Goal: Information Seeking & Learning: Learn about a topic

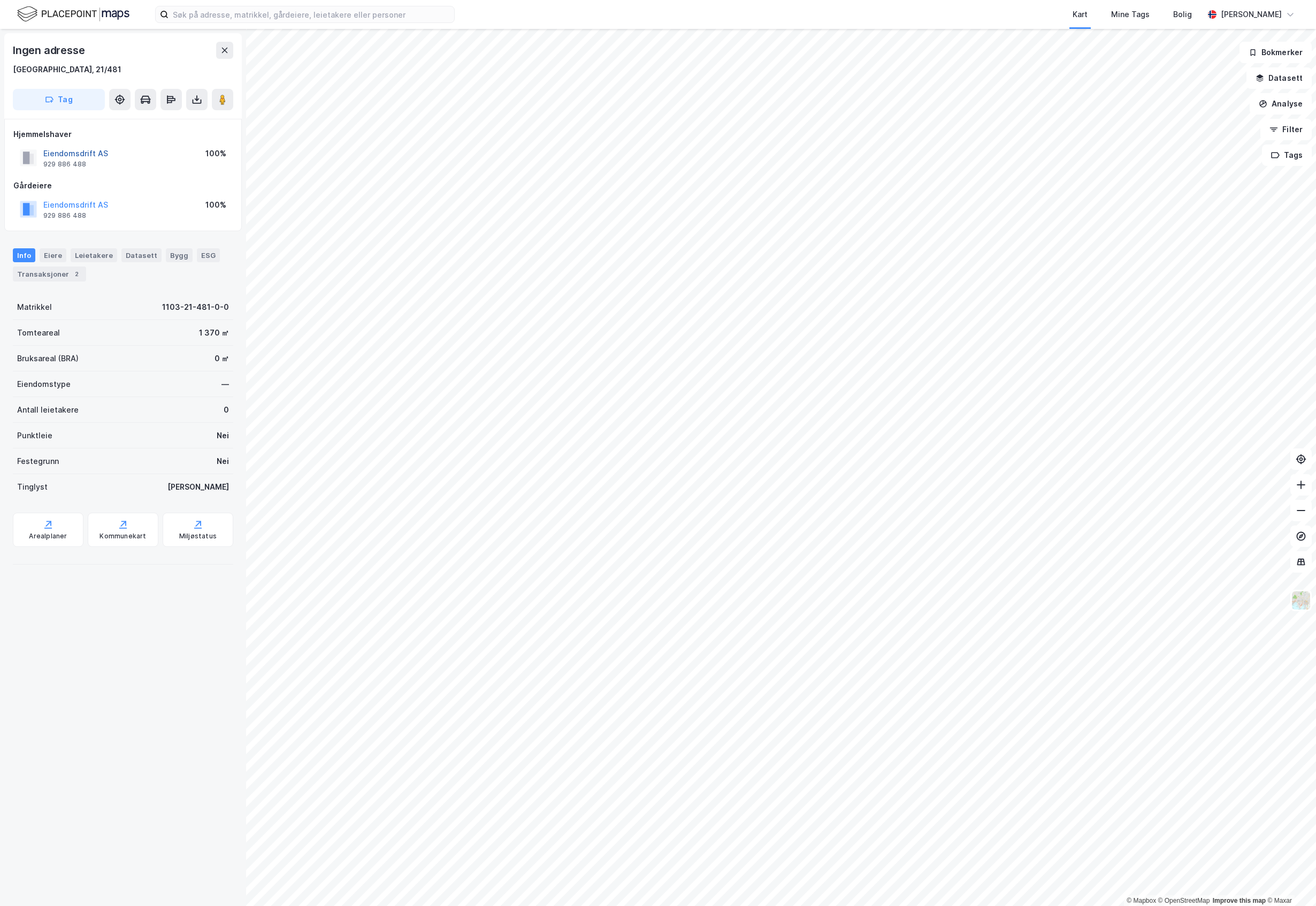
click at [0, 0] on button "Eiendomsdrift AS" at bounding box center [0, 0] width 0 height 0
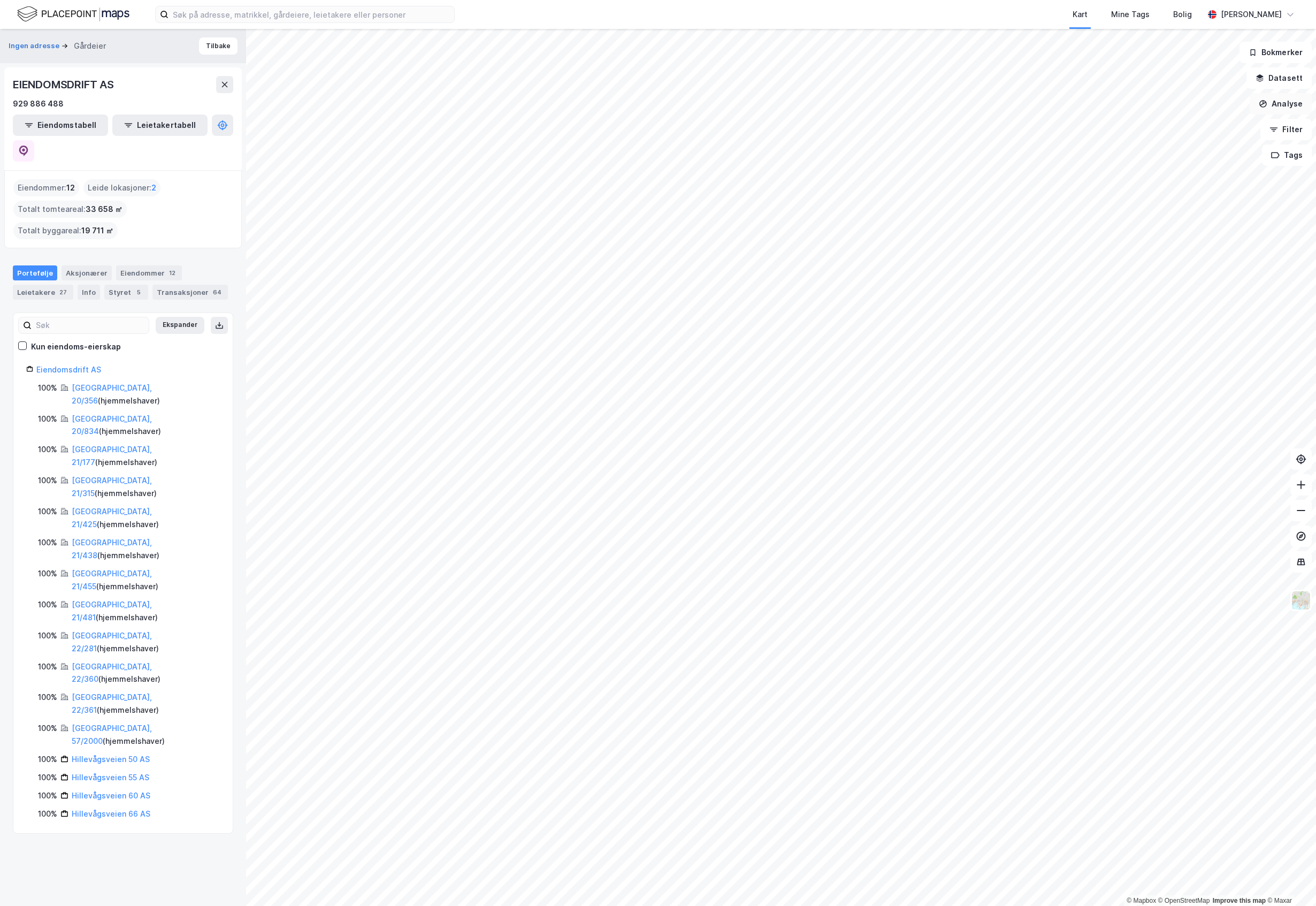
click at [1216, 98] on button "Analyse" at bounding box center [1281, 104] width 62 height 22
click at [1185, 131] on div "Tegn område" at bounding box center [1187, 126] width 93 height 9
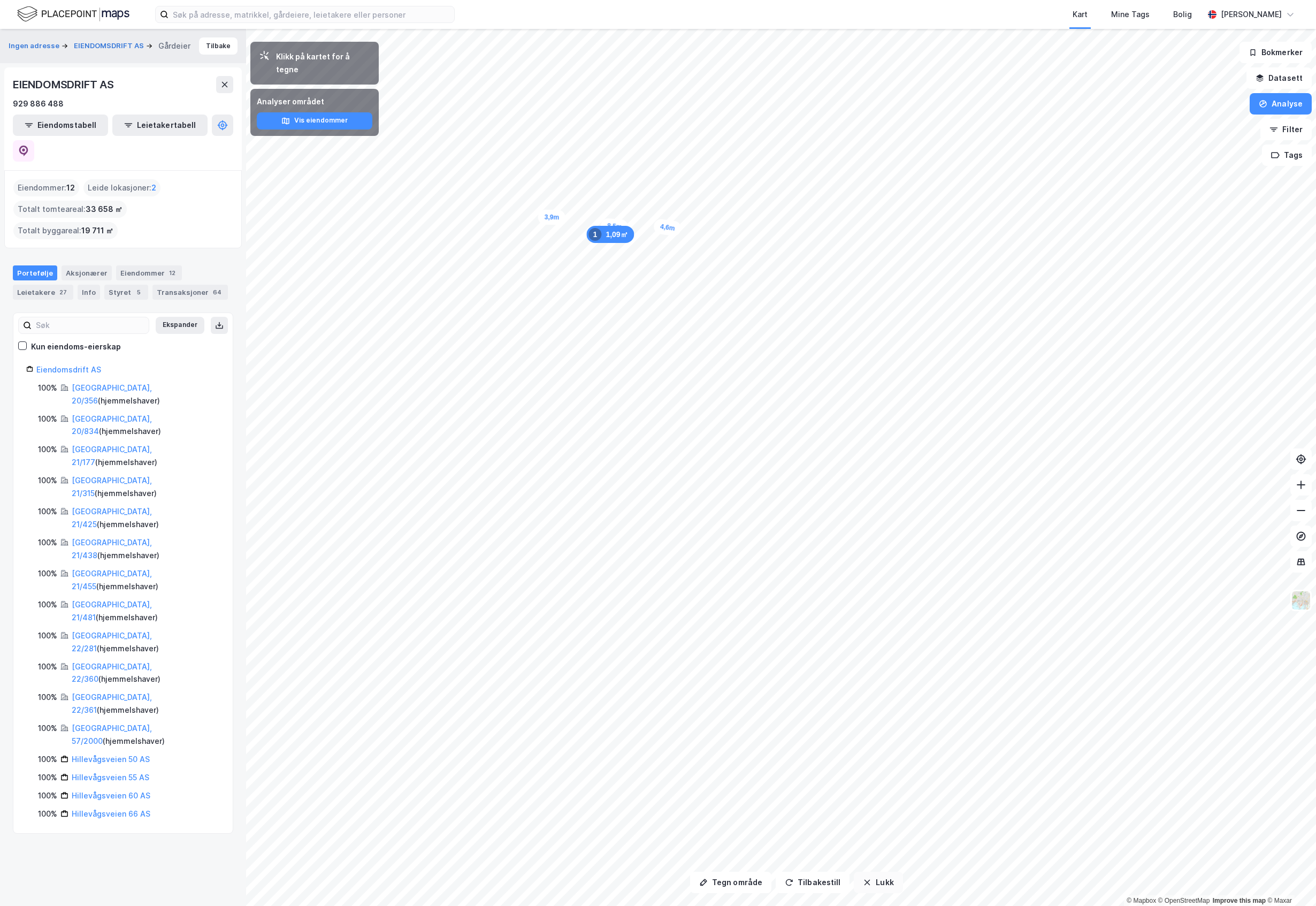
click at [863, 880] on icon "button" at bounding box center [867, 882] width 9 height 9
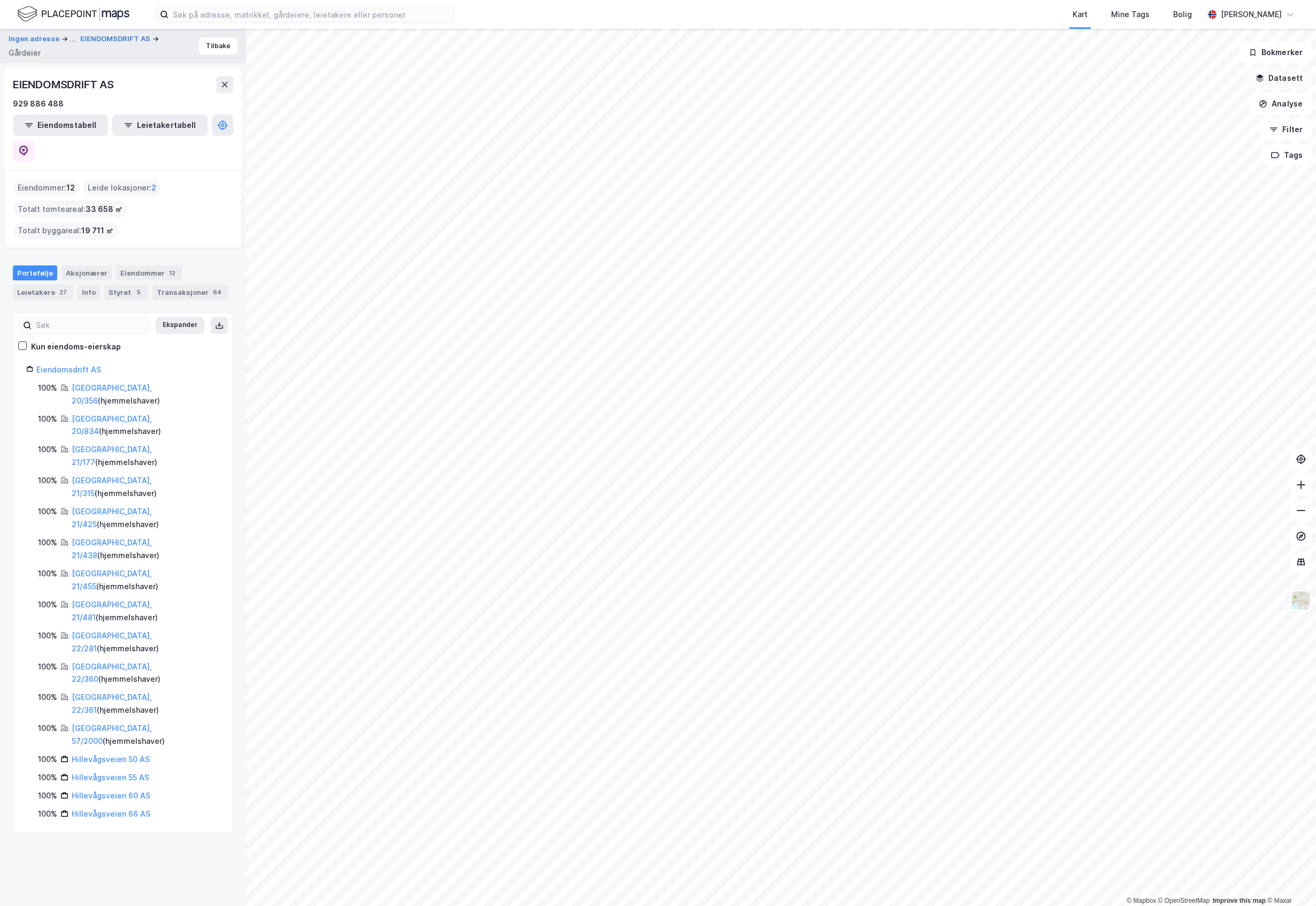
click at [1216, 77] on button "Datasett" at bounding box center [1279, 78] width 65 height 22
click at [1216, 46] on button at bounding box center [1294, 51] width 17 height 17
click at [1216, 101] on button "Analyse" at bounding box center [1281, 104] width 62 height 22
click at [1182, 108] on div "Mål avstand" at bounding box center [1187, 105] width 93 height 9
click at [1216, 98] on button "Analyse" at bounding box center [1281, 104] width 62 height 22
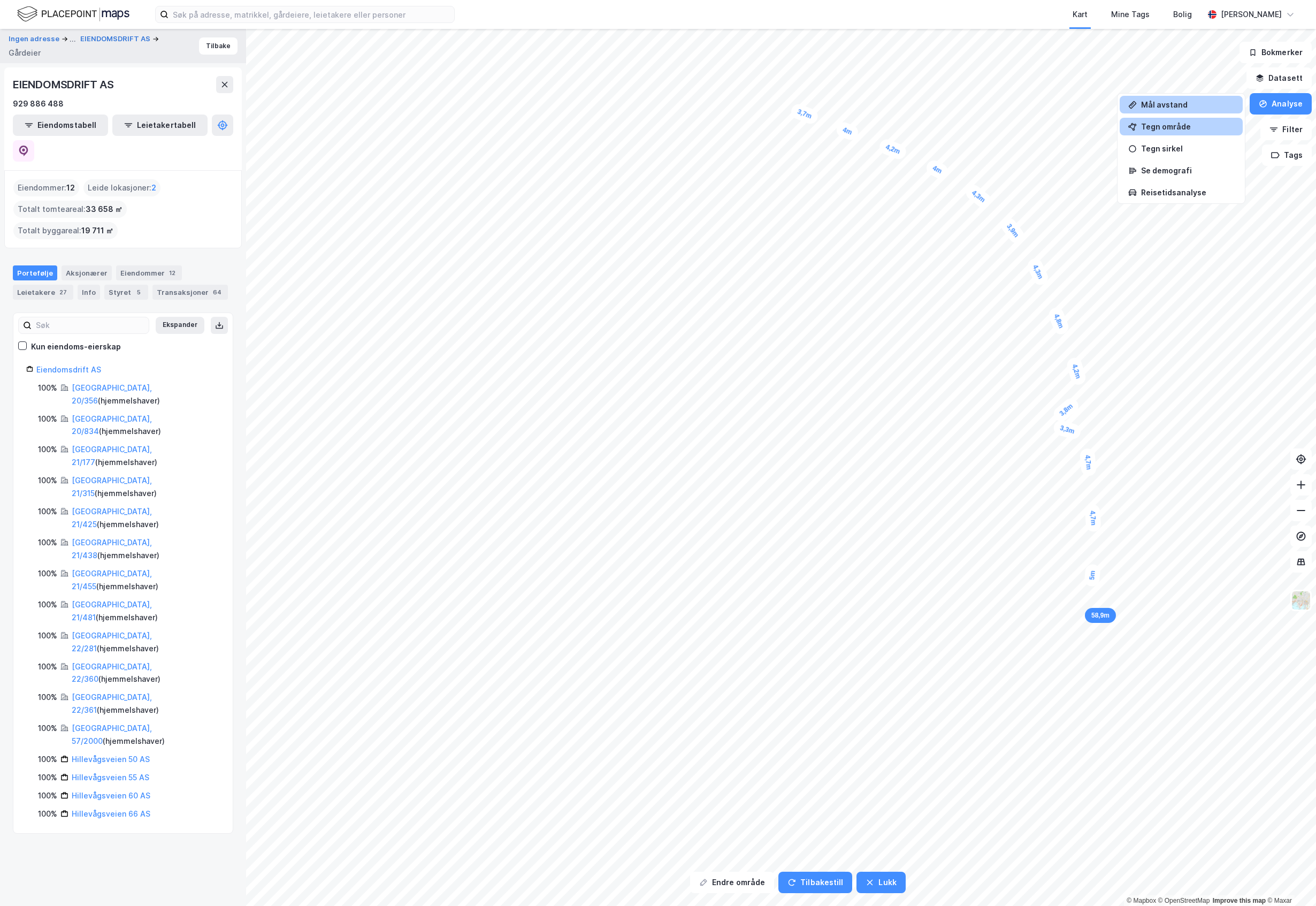
click at [1189, 133] on div "Tegn område" at bounding box center [1181, 126] width 123 height 17
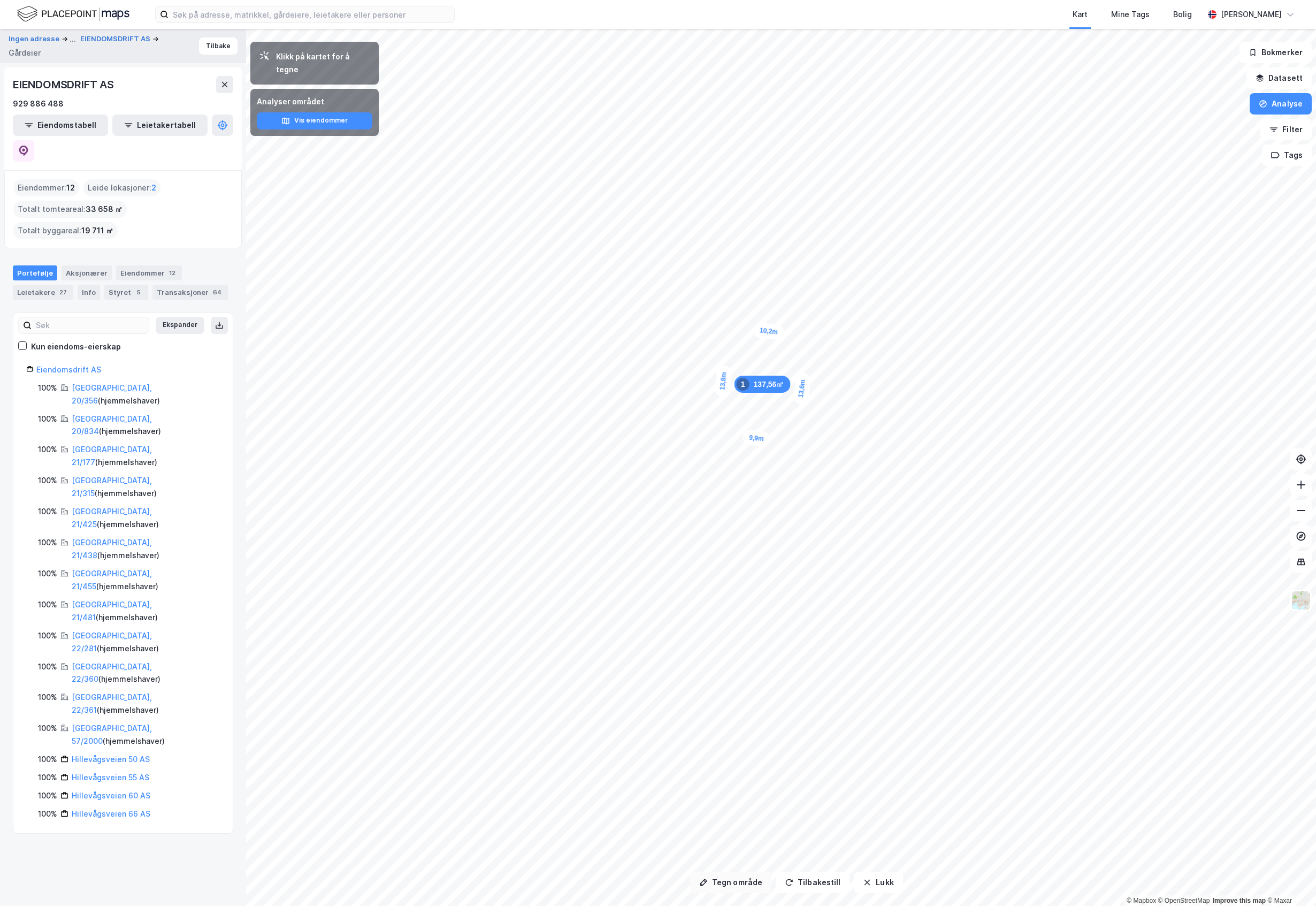
click at [750, 883] on button "Tegn område" at bounding box center [730, 883] width 82 height 22
click at [867, 883] on button "Lukk" at bounding box center [878, 883] width 48 height 22
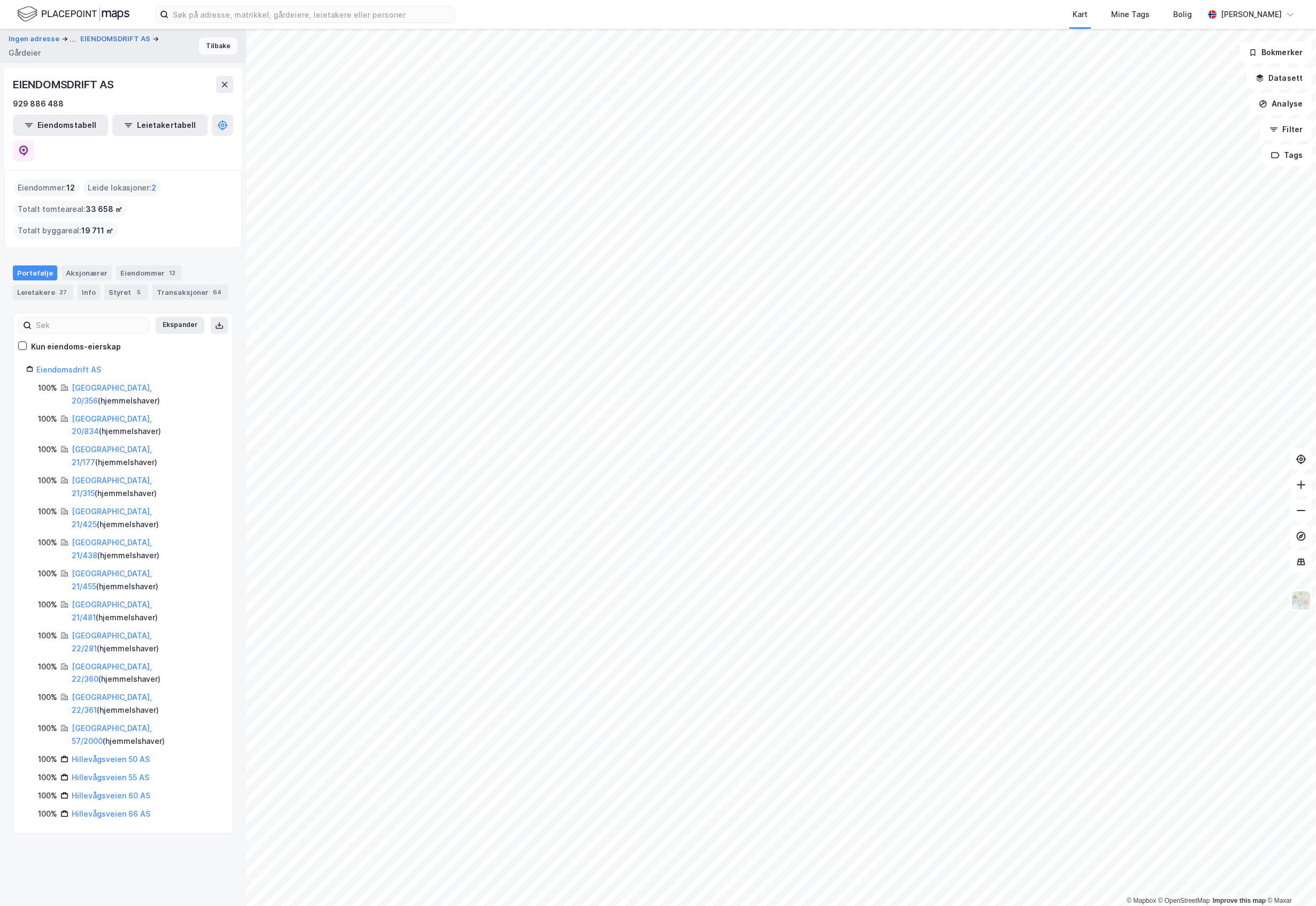
click at [207, 51] on button "Tilbake" at bounding box center [218, 46] width 38 height 17
click at [1216, 105] on button "Analyse" at bounding box center [1281, 104] width 62 height 22
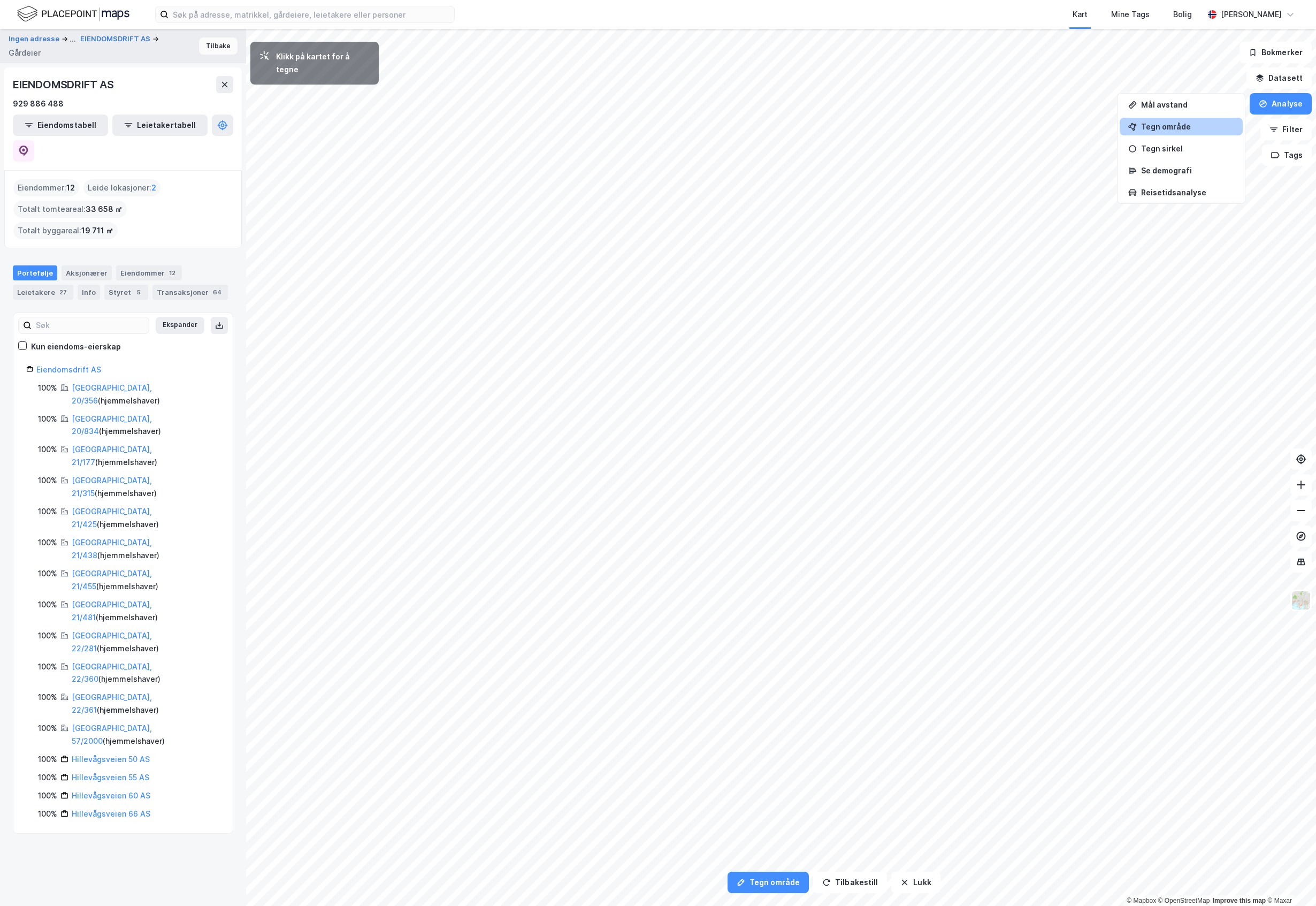
click at [199, 42] on button "Tilbake" at bounding box center [218, 46] width 38 height 17
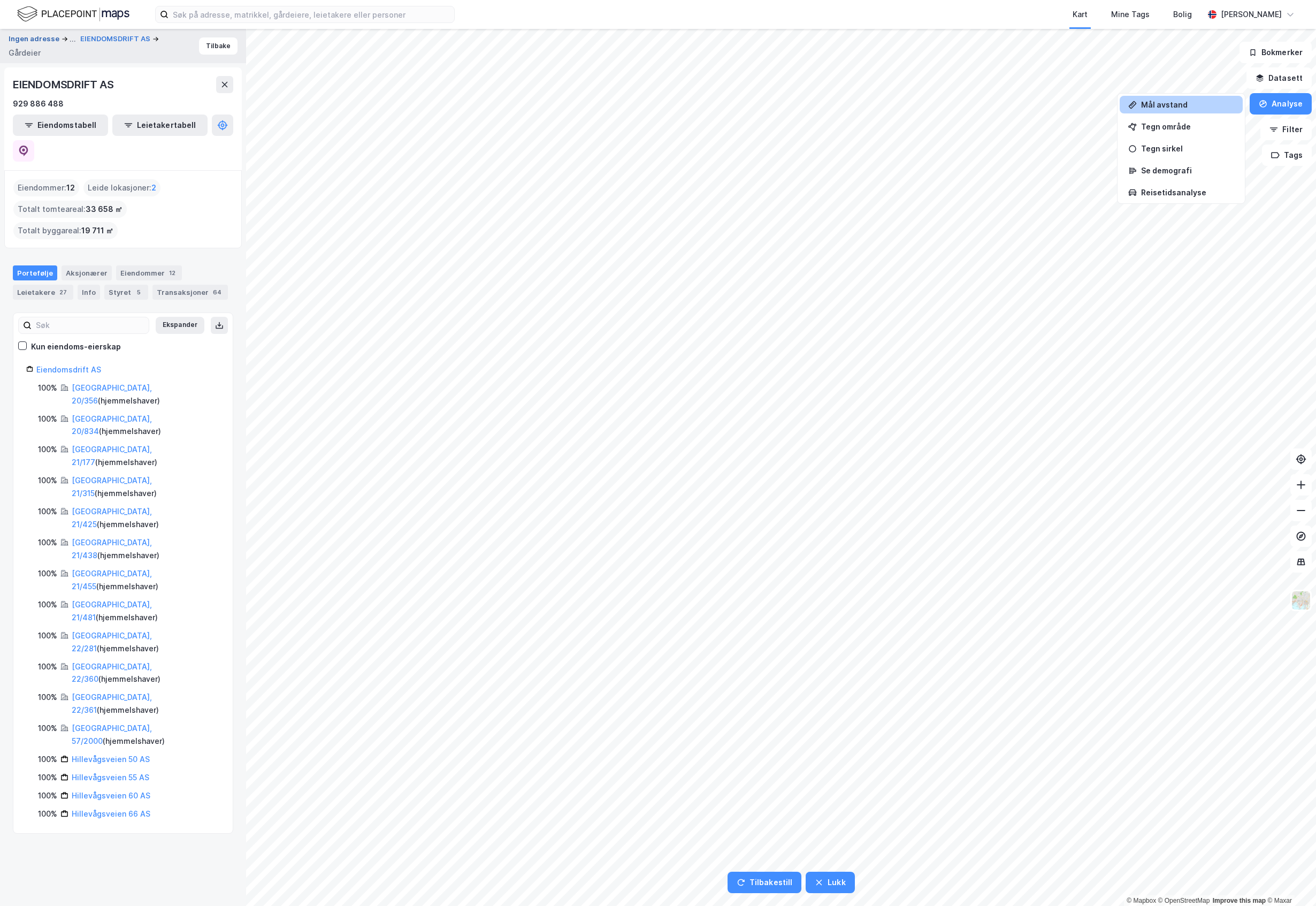
click at [39, 38] on button "Ingen adresse" at bounding box center [35, 39] width 53 height 13
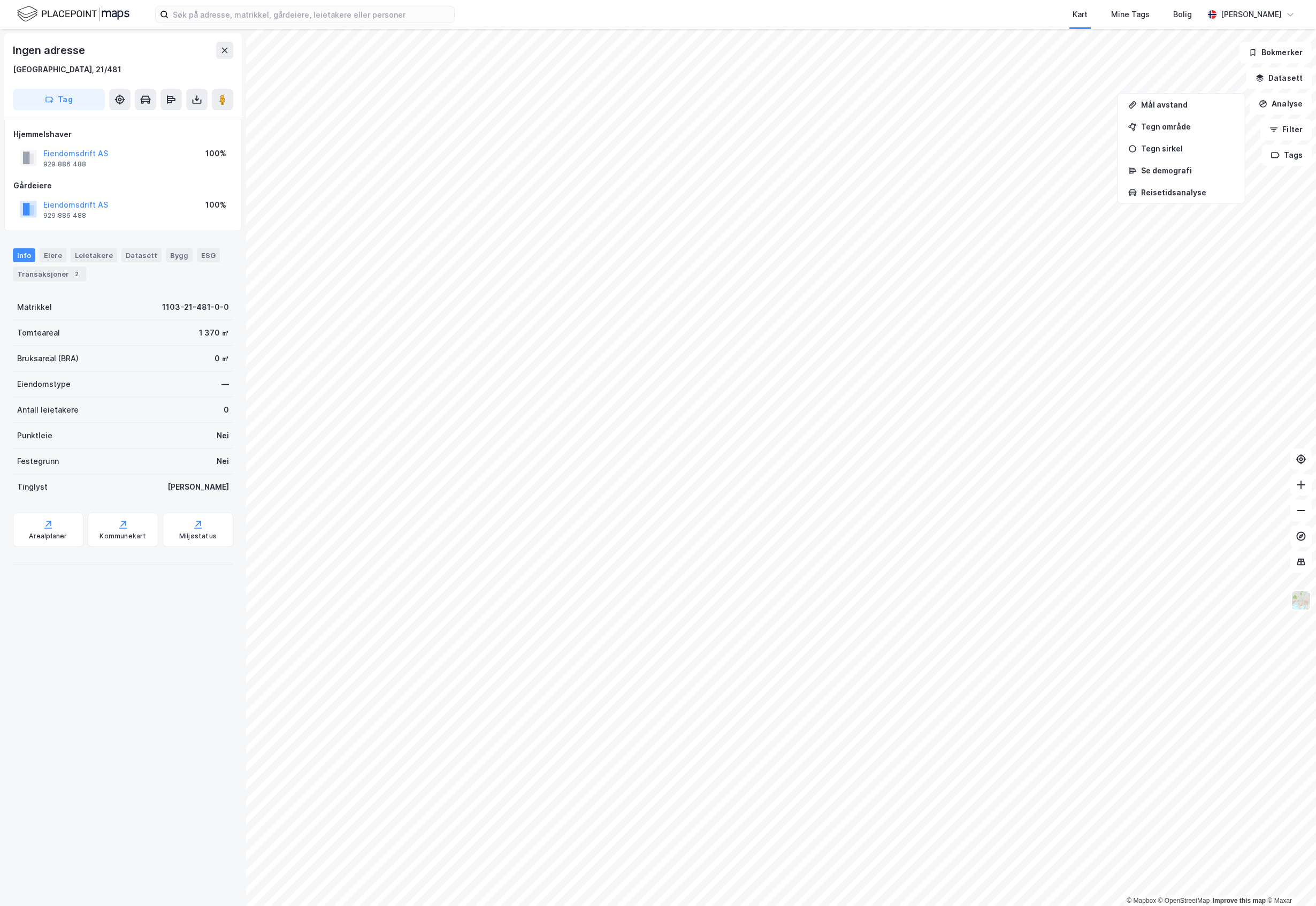
click at [485, 905] on html "Kart Mine Tags Bolig [PERSON_NAME] © Mapbox © OpenStreetMap Improve this map © …" at bounding box center [658, 453] width 1316 height 906
click at [223, 42] on button at bounding box center [225, 51] width 17 height 17
click at [1216, 98] on button "Analyse" at bounding box center [1281, 104] width 62 height 22
click at [1216, 99] on button "Analyse" at bounding box center [1281, 104] width 62 height 22
click at [1185, 121] on div "Tegn område" at bounding box center [1181, 126] width 123 height 17
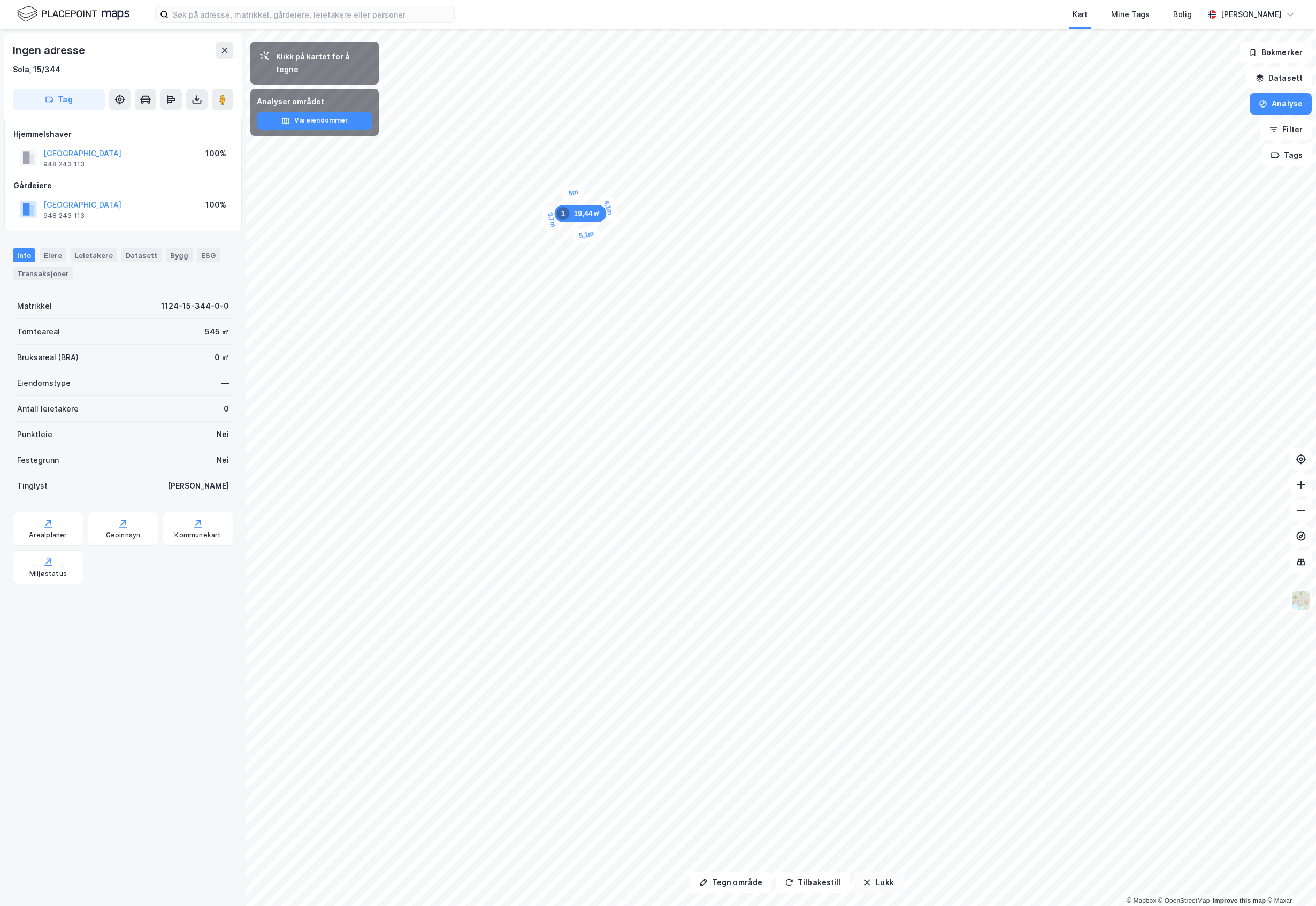
click at [876, 886] on button "Lukk" at bounding box center [878, 883] width 48 height 22
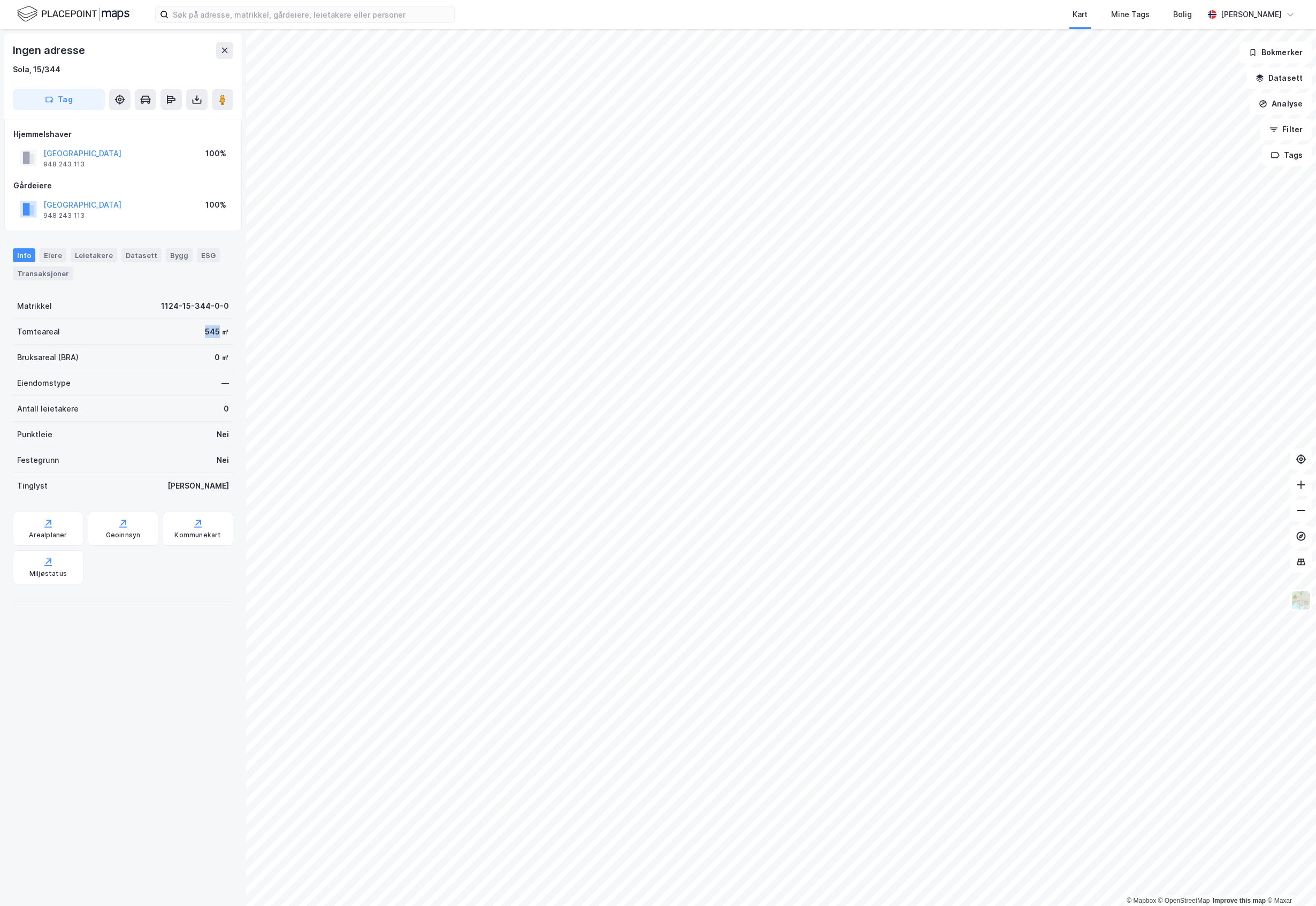
drag, startPoint x: 191, startPoint y: 328, endPoint x: 207, endPoint y: 329, distance: 16.0
click at [207, 329] on div "Tomteareal 545 ㎡" at bounding box center [123, 332] width 220 height 26
click at [131, 703] on div "Ingen adresse [GEOGRAPHIC_DATA], 15/344 Tag Hjemmelshaver SOLA KOMMUNE 948 243 …" at bounding box center [123, 467] width 246 height 877
click at [1216, 79] on button "Datasett" at bounding box center [1279, 78] width 65 height 22
click at [1205, 111] on div "Kartlag" at bounding box center [1215, 105] width 176 height 13
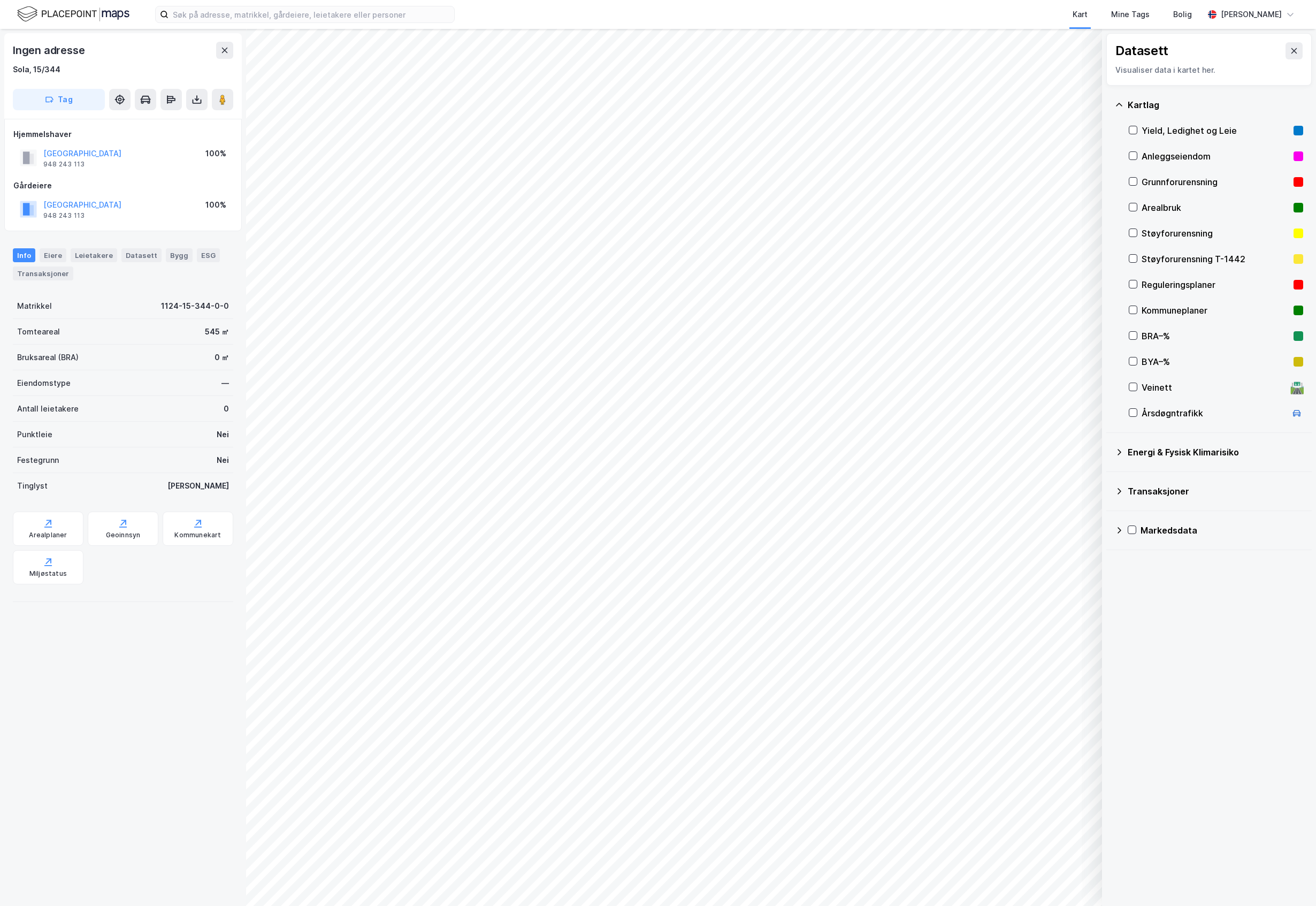
click at [1187, 298] on div "Kommuneplaner" at bounding box center [1216, 311] width 174 height 26
click at [1186, 282] on div "Reguleringsplaner" at bounding box center [1216, 285] width 147 height 13
click at [1138, 309] on div "Kommuneplaner" at bounding box center [1216, 311] width 174 height 26
click at [1129, 275] on div "Reguleringsplaner" at bounding box center [1216, 285] width 174 height 26
click at [1216, 48] on div "Datasett Visualiser data i kartet her." at bounding box center [1209, 59] width 205 height 53
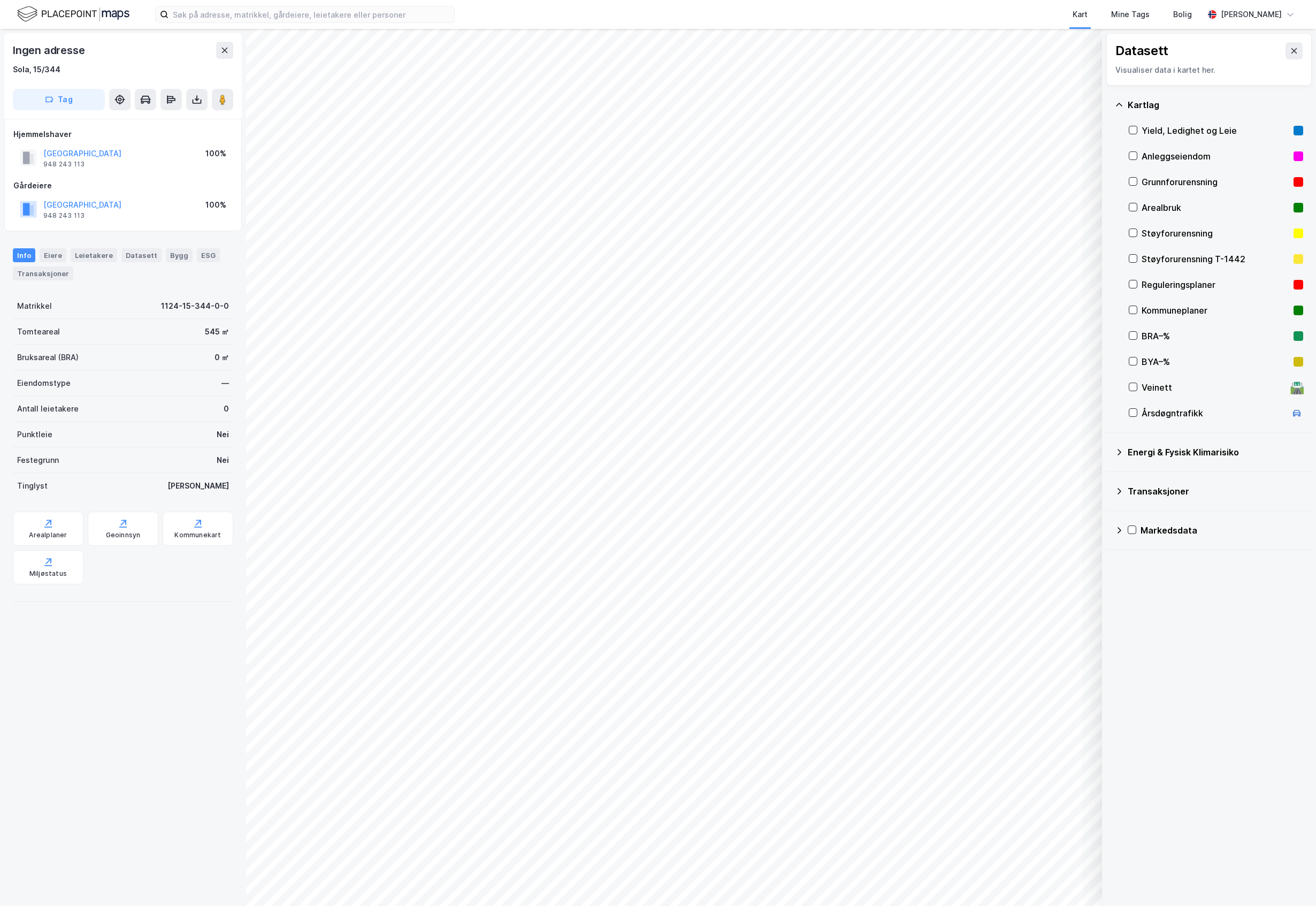
click at [1216, 51] on icon at bounding box center [1294, 51] width 9 height 9
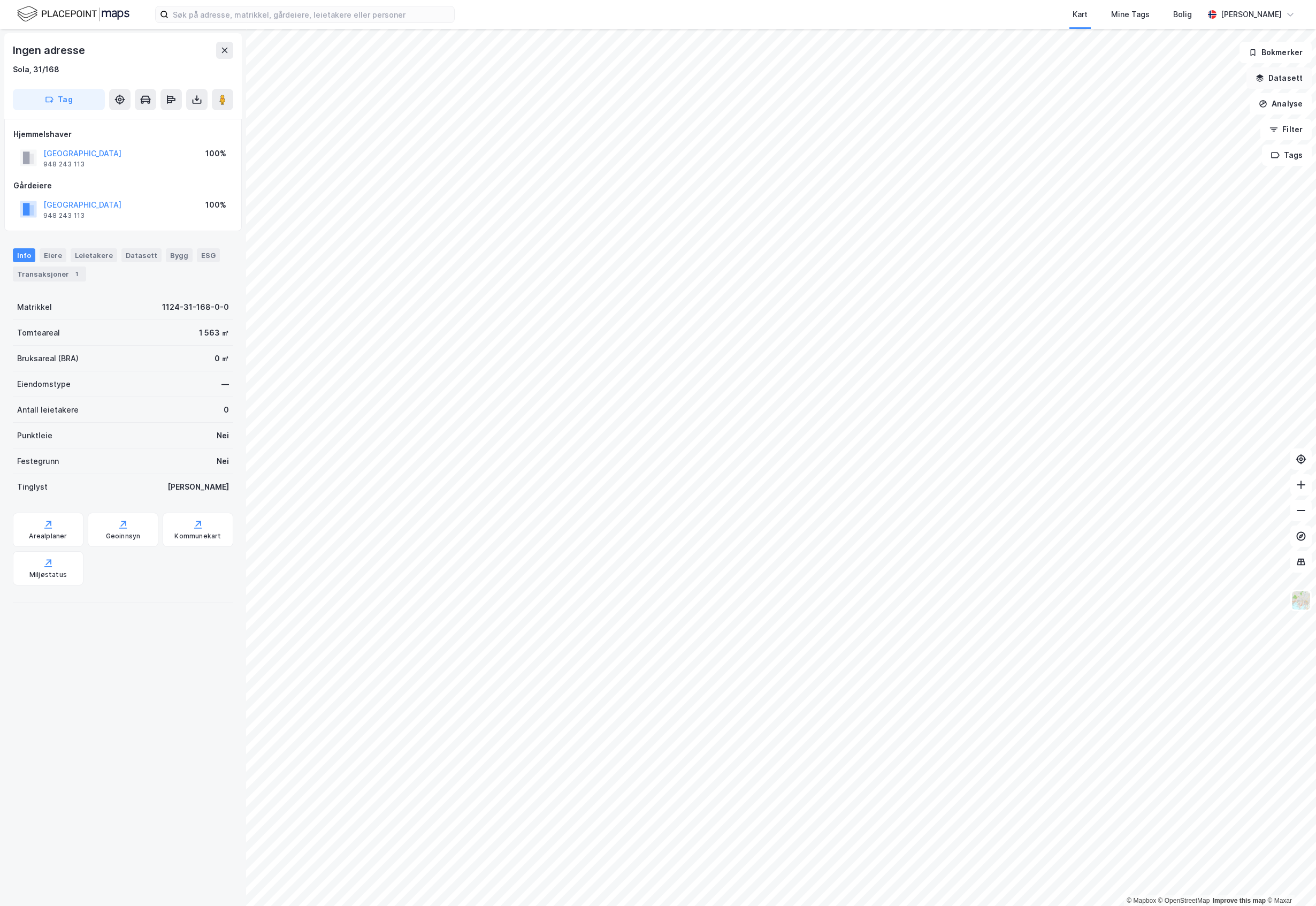
click at [1216, 77] on button "Datasett" at bounding box center [1279, 78] width 65 height 22
click at [1174, 90] on div "Kartlag" at bounding box center [1209, 105] width 205 height 39
click at [1179, 98] on div "Kartlag" at bounding box center [1208, 105] width 189 height 26
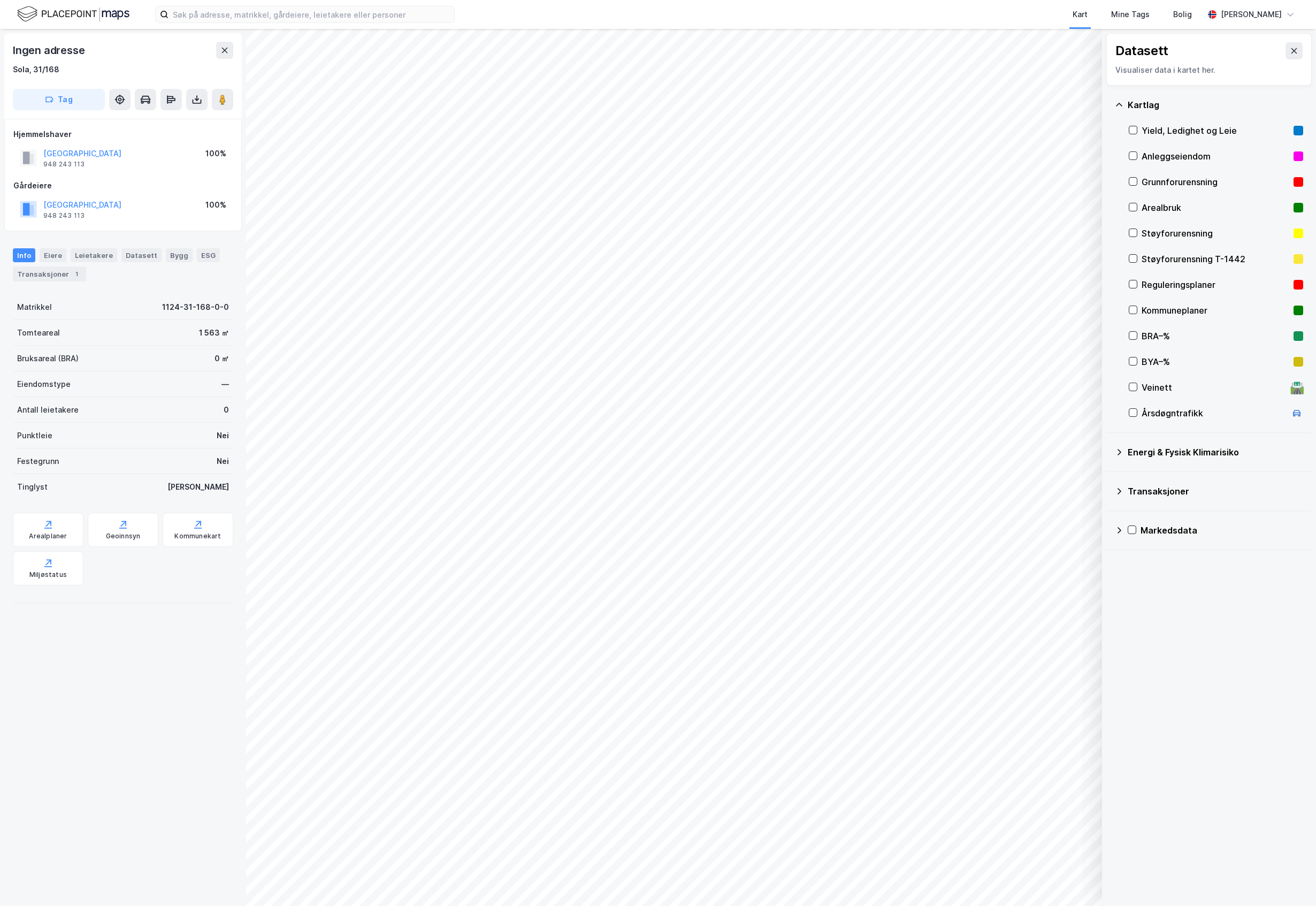
click at [1179, 282] on div "Reguleringsplaner" at bounding box center [1216, 285] width 147 height 13
click at [1162, 288] on div "Reguleringsplaner" at bounding box center [1216, 285] width 147 height 13
click at [1216, 51] on icon at bounding box center [1294, 51] width 9 height 9
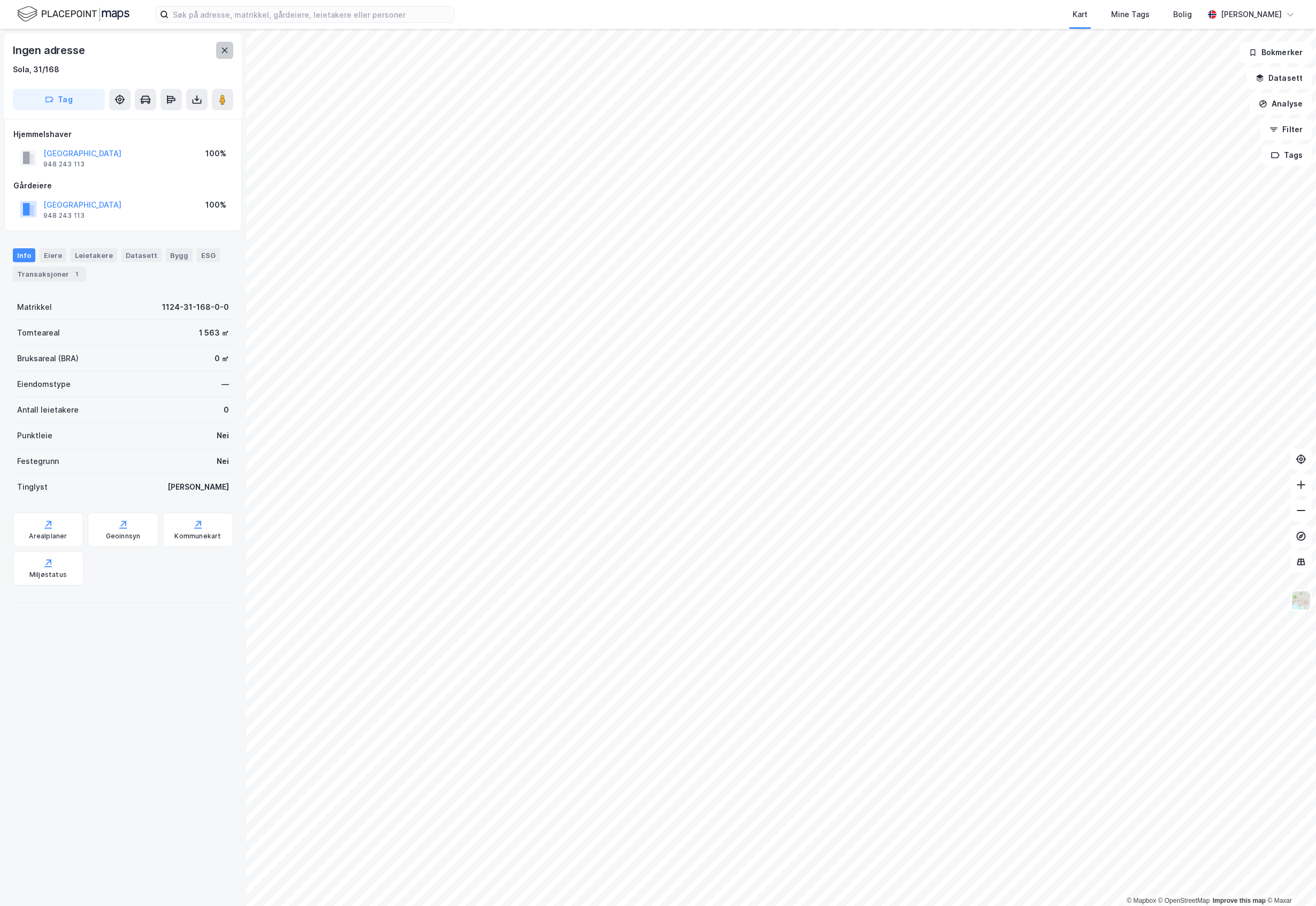
click at [219, 57] on button at bounding box center [225, 51] width 17 height 17
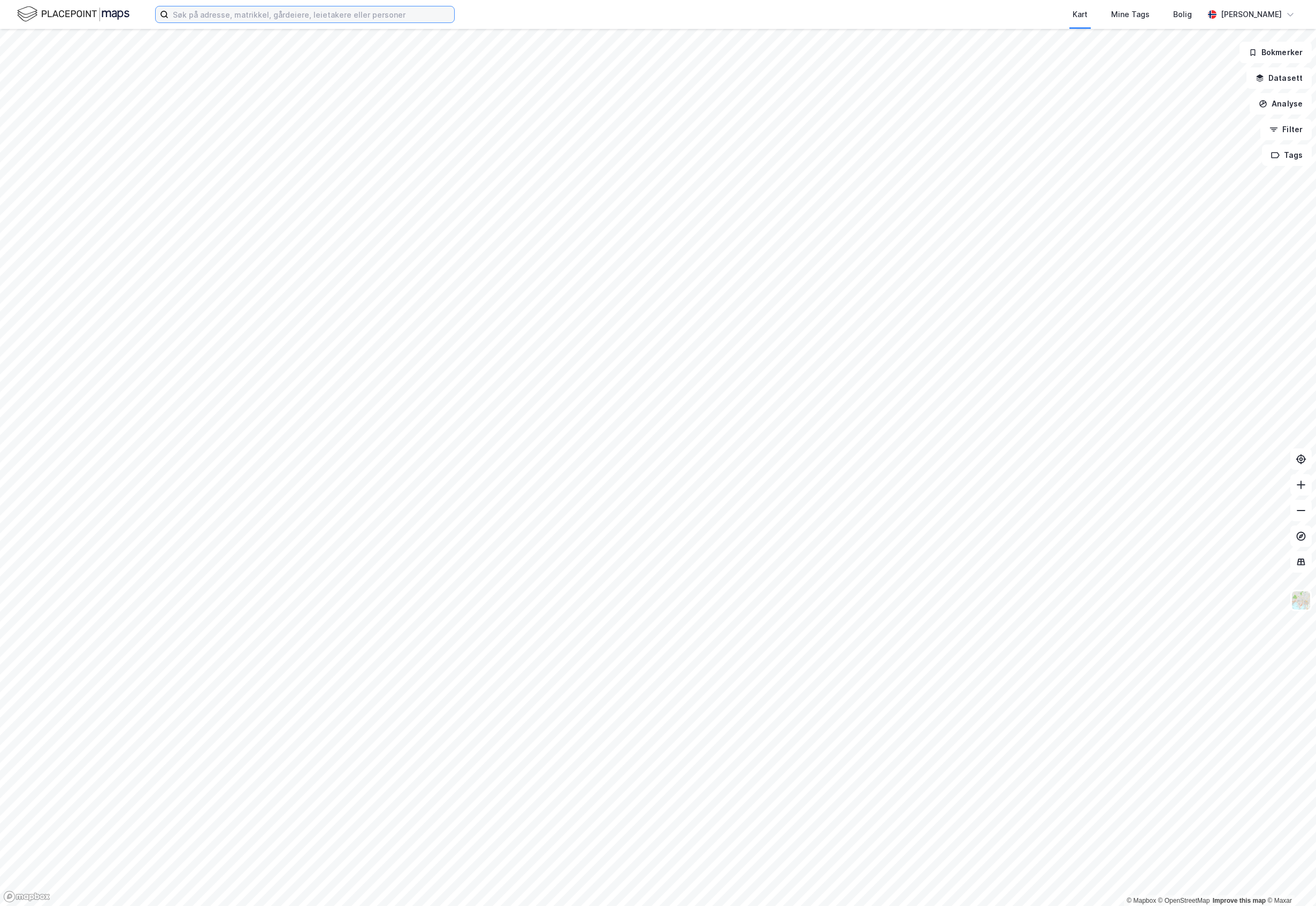
click at [265, 12] on input at bounding box center [311, 14] width 286 height 16
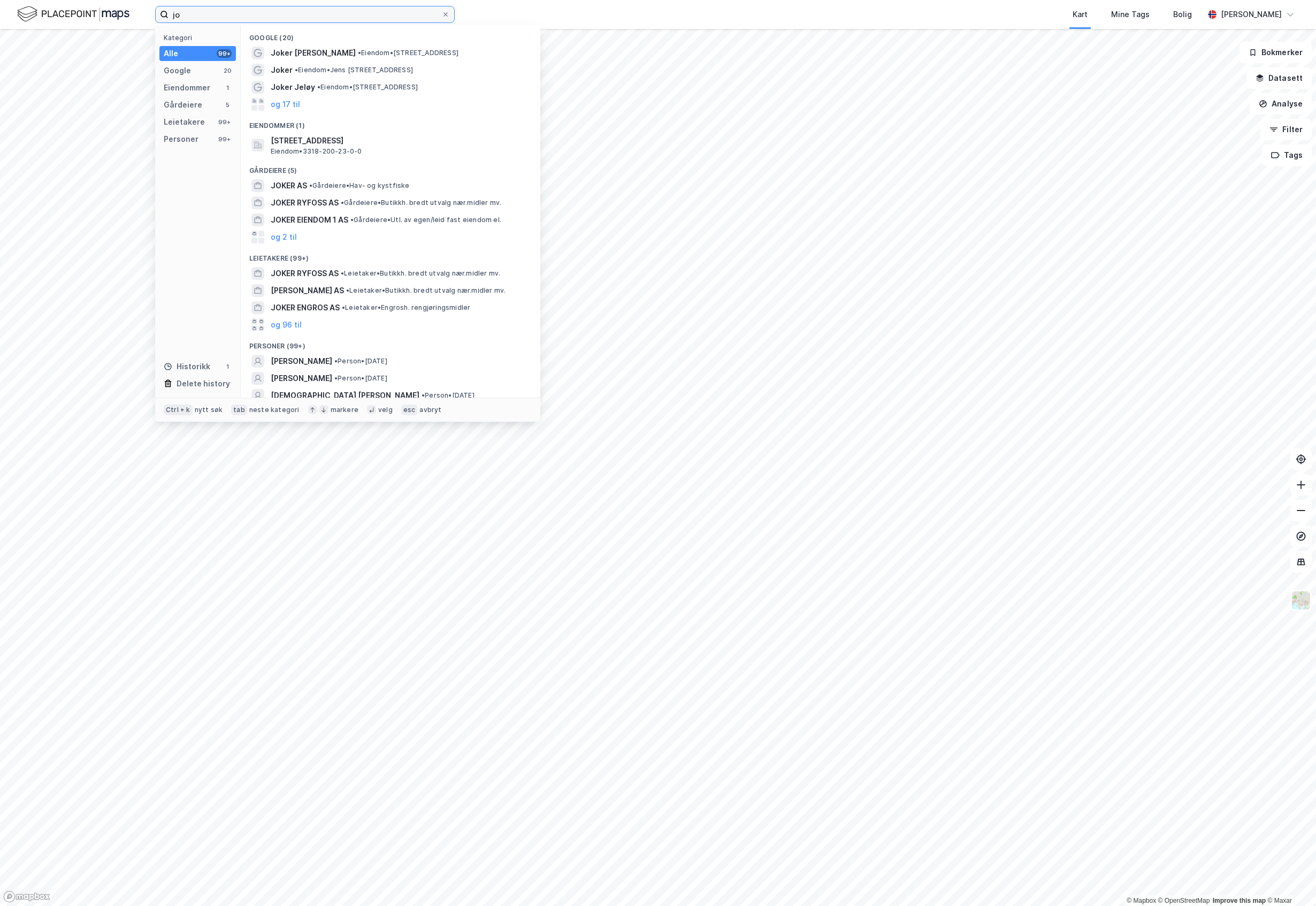
type input "j"
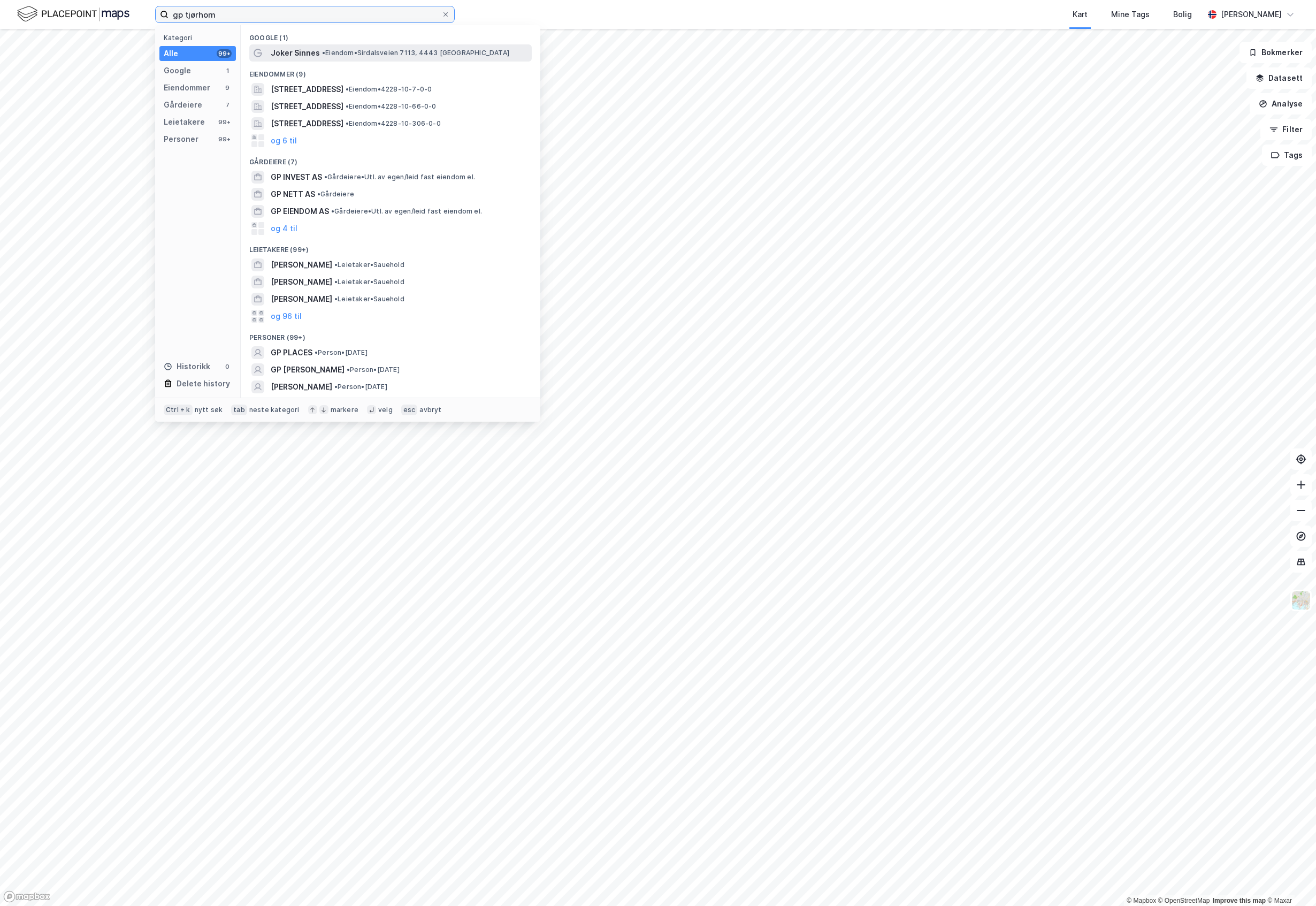
type input "gp tjørhom"
click at [281, 47] on span "Joker Sinnes" at bounding box center [295, 53] width 49 height 13
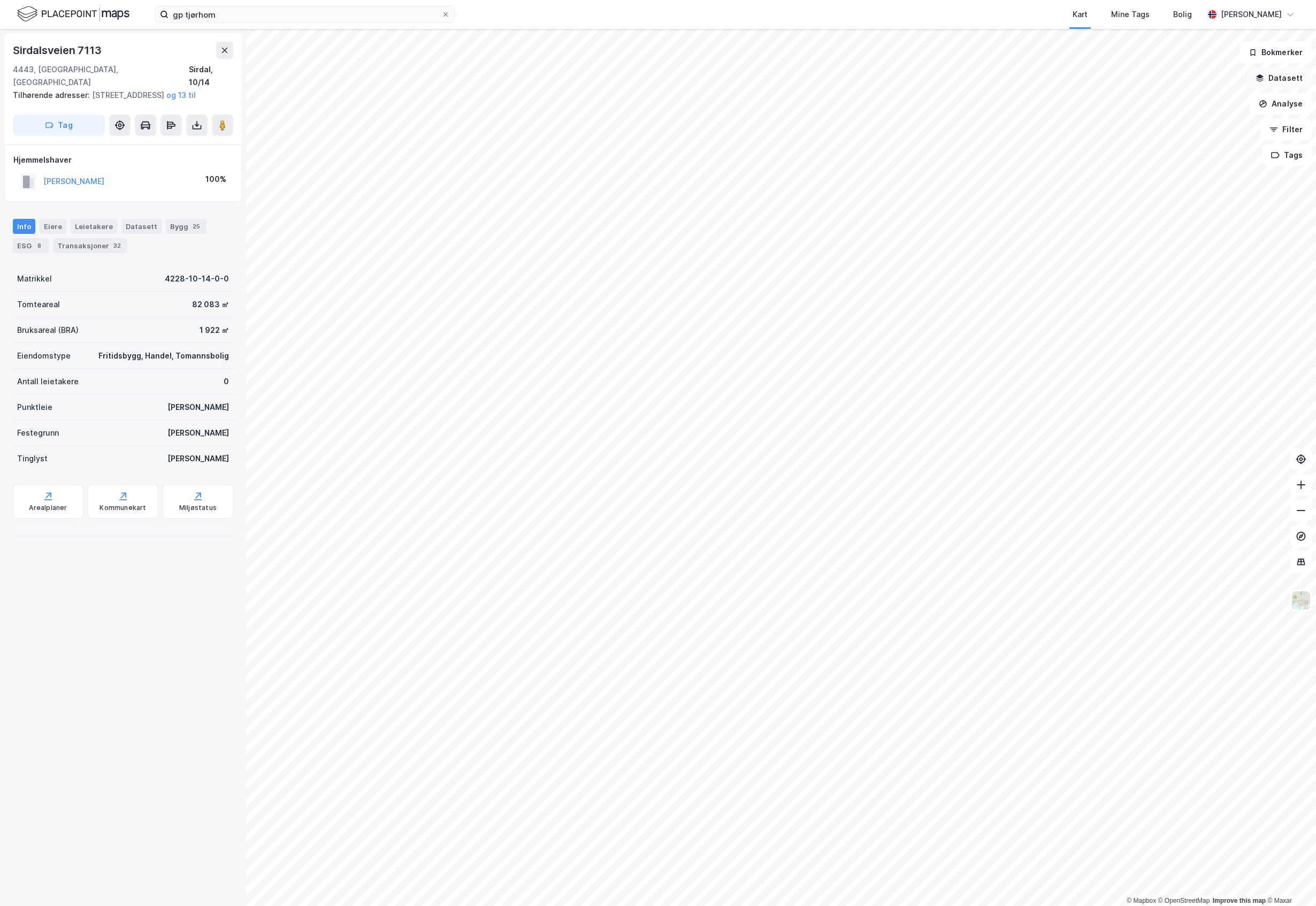
click at [1216, 84] on button "Datasett" at bounding box center [1279, 78] width 65 height 22
click at [1214, 100] on div "Kartlag" at bounding box center [1215, 105] width 176 height 13
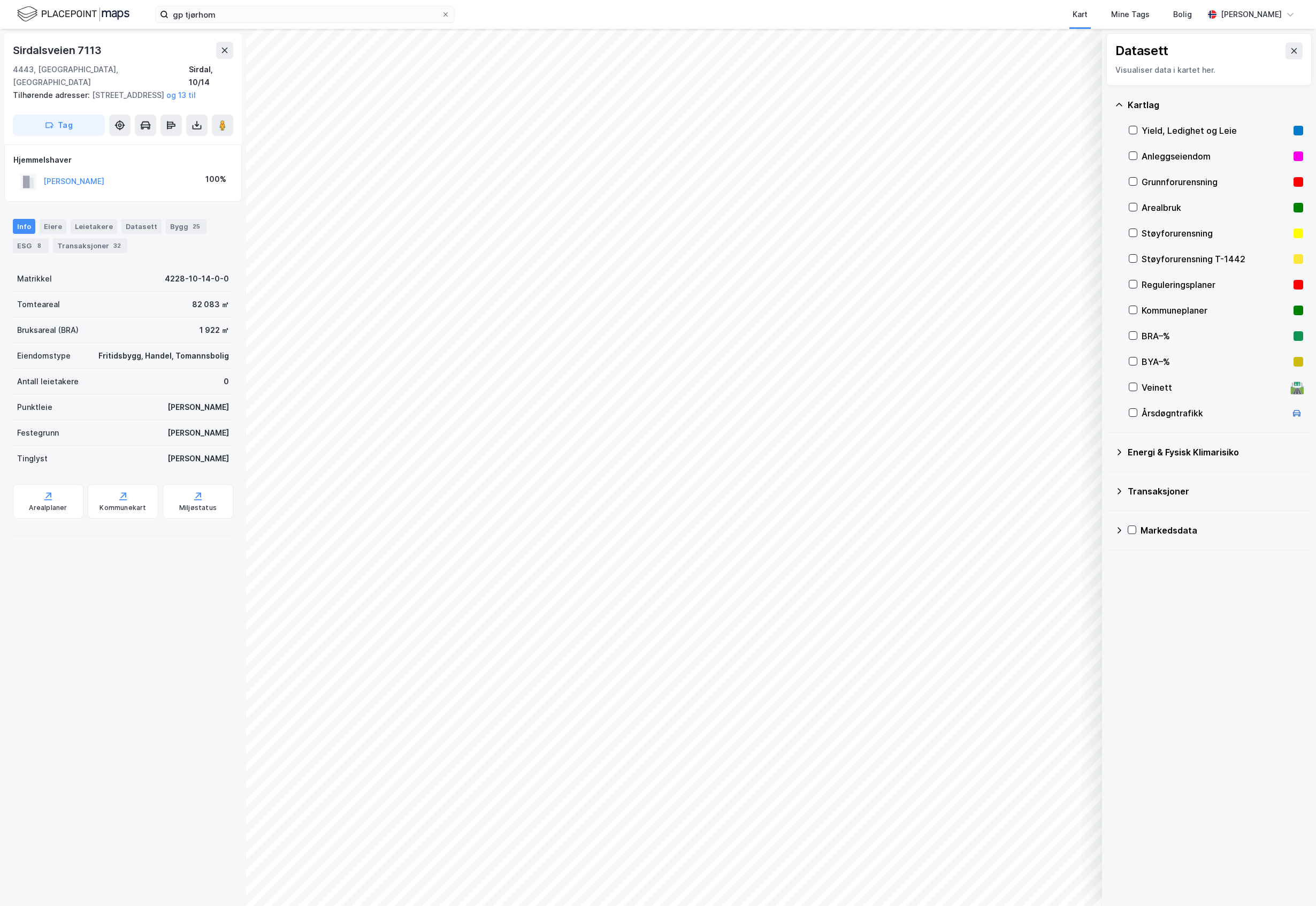
click at [1216, 414] on div "Årsdøgntrafikk" at bounding box center [1214, 413] width 144 height 13
click at [1039, 882] on button "Vis" at bounding box center [1047, 879] width 89 height 17
click at [1078, 855] on icon at bounding box center [1081, 855] width 9 height 9
type input "63"
drag, startPoint x: 970, startPoint y: 769, endPoint x: 1034, endPoint y: 772, distance: 64.1
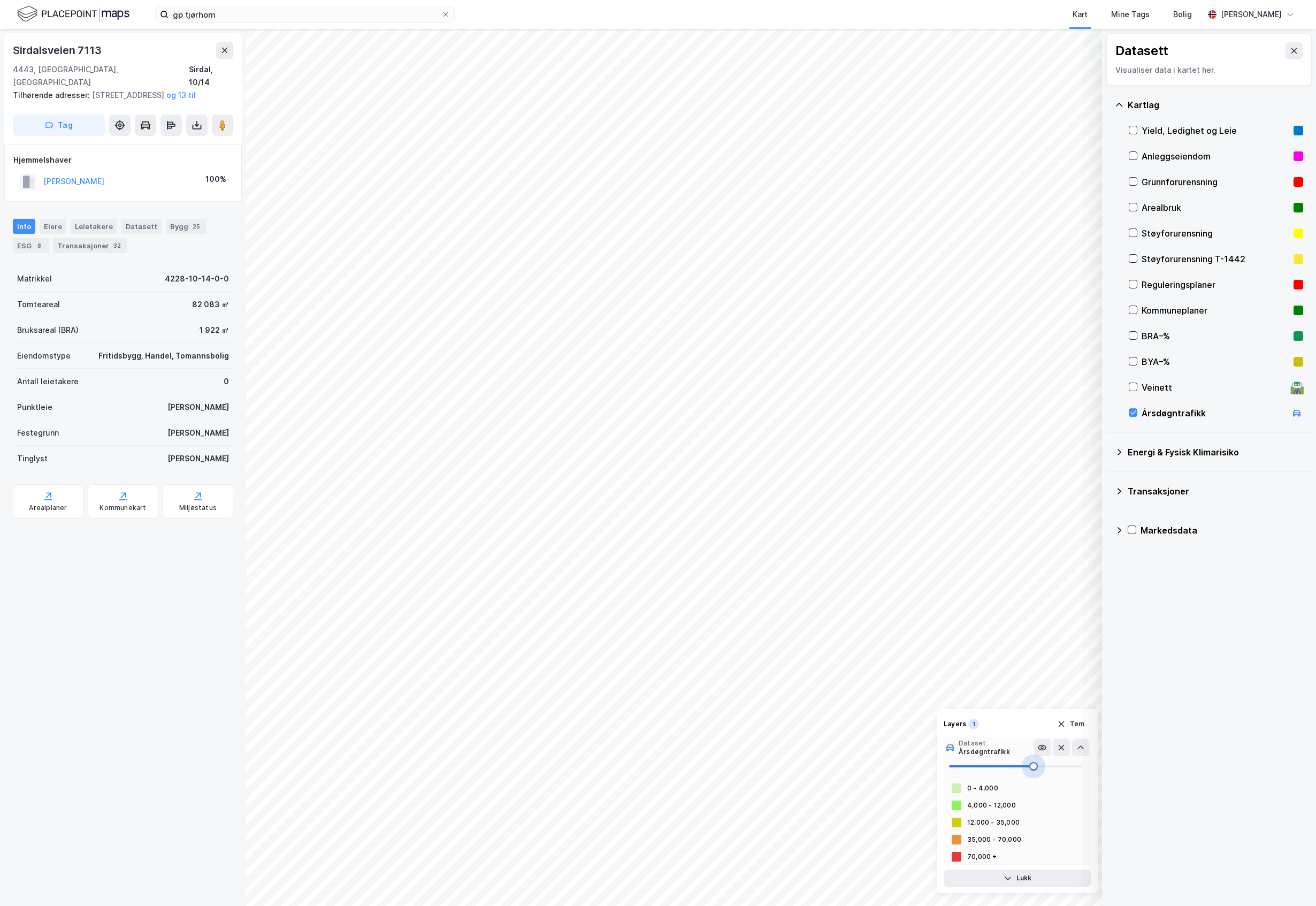
click at [1034, 771] on span at bounding box center [1034, 767] width 9 height 9
click at [1133, 411] on icon at bounding box center [1133, 413] width 7 height 7
click at [1216, 51] on button at bounding box center [1294, 51] width 17 height 17
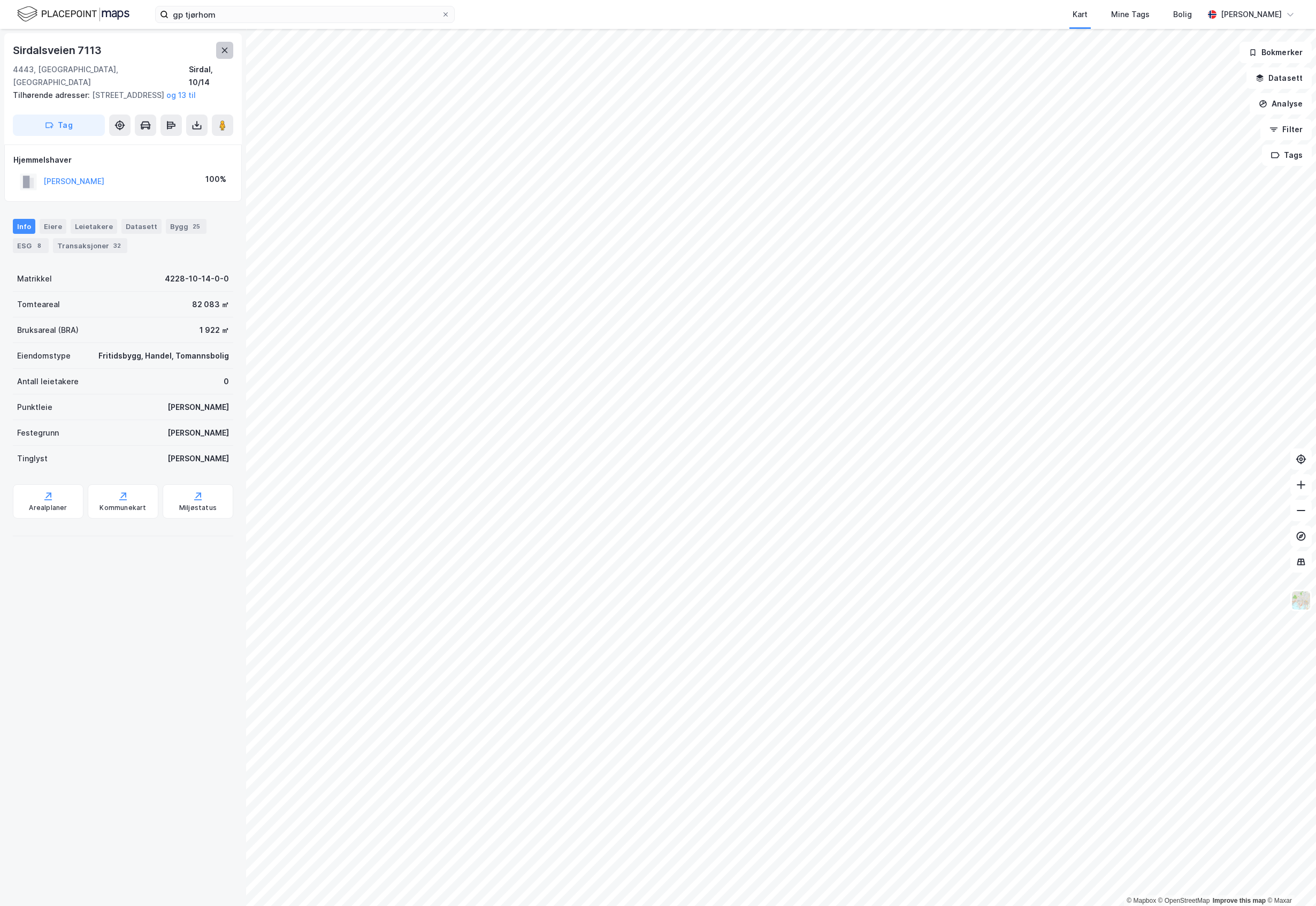
click at [225, 48] on icon at bounding box center [225, 51] width 9 height 9
click at [228, 47] on icon at bounding box center [225, 51] width 9 height 9
click at [1216, 84] on button "Datasett" at bounding box center [1279, 78] width 65 height 22
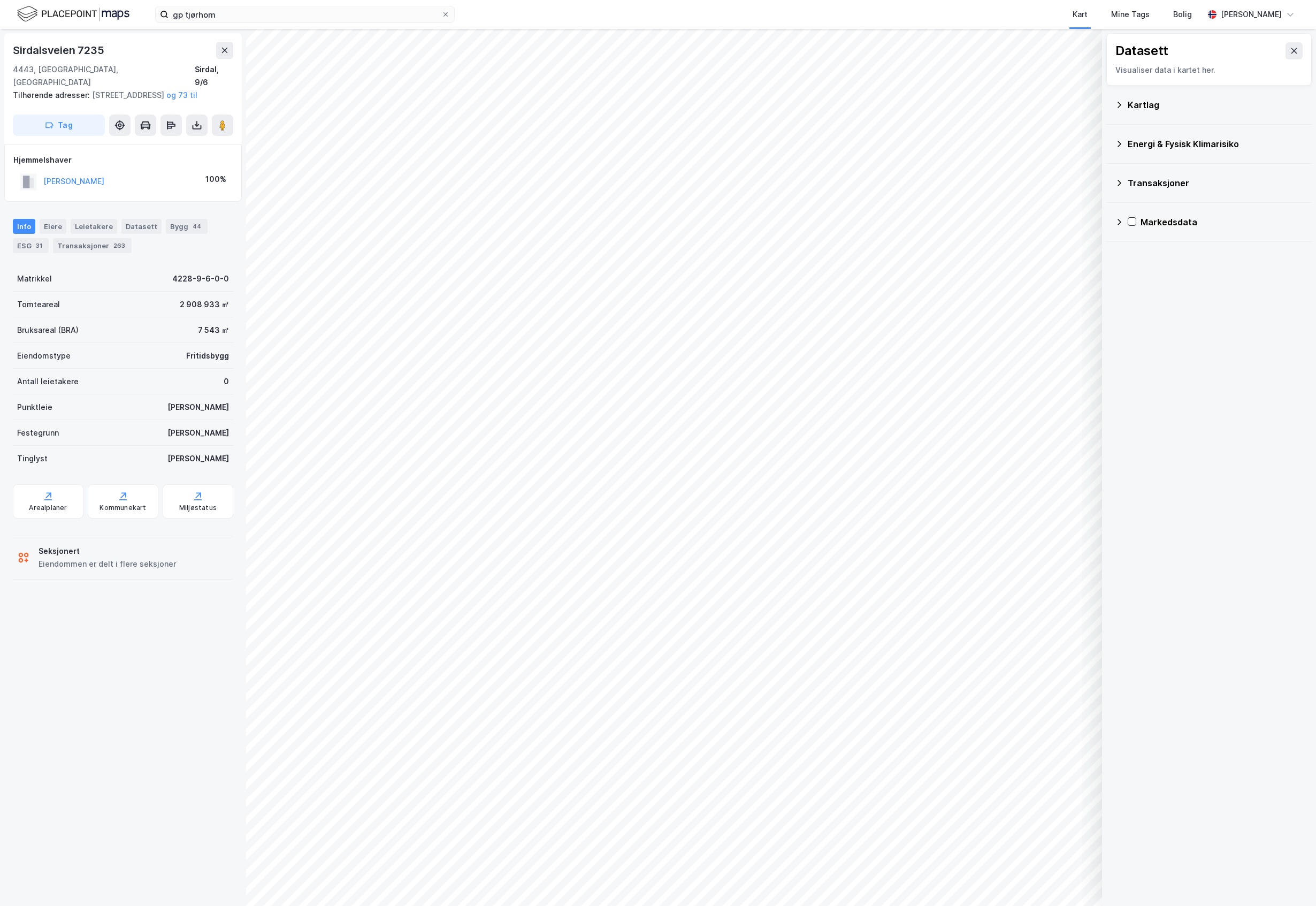
click at [1145, 113] on div "Kartlag" at bounding box center [1208, 105] width 189 height 26
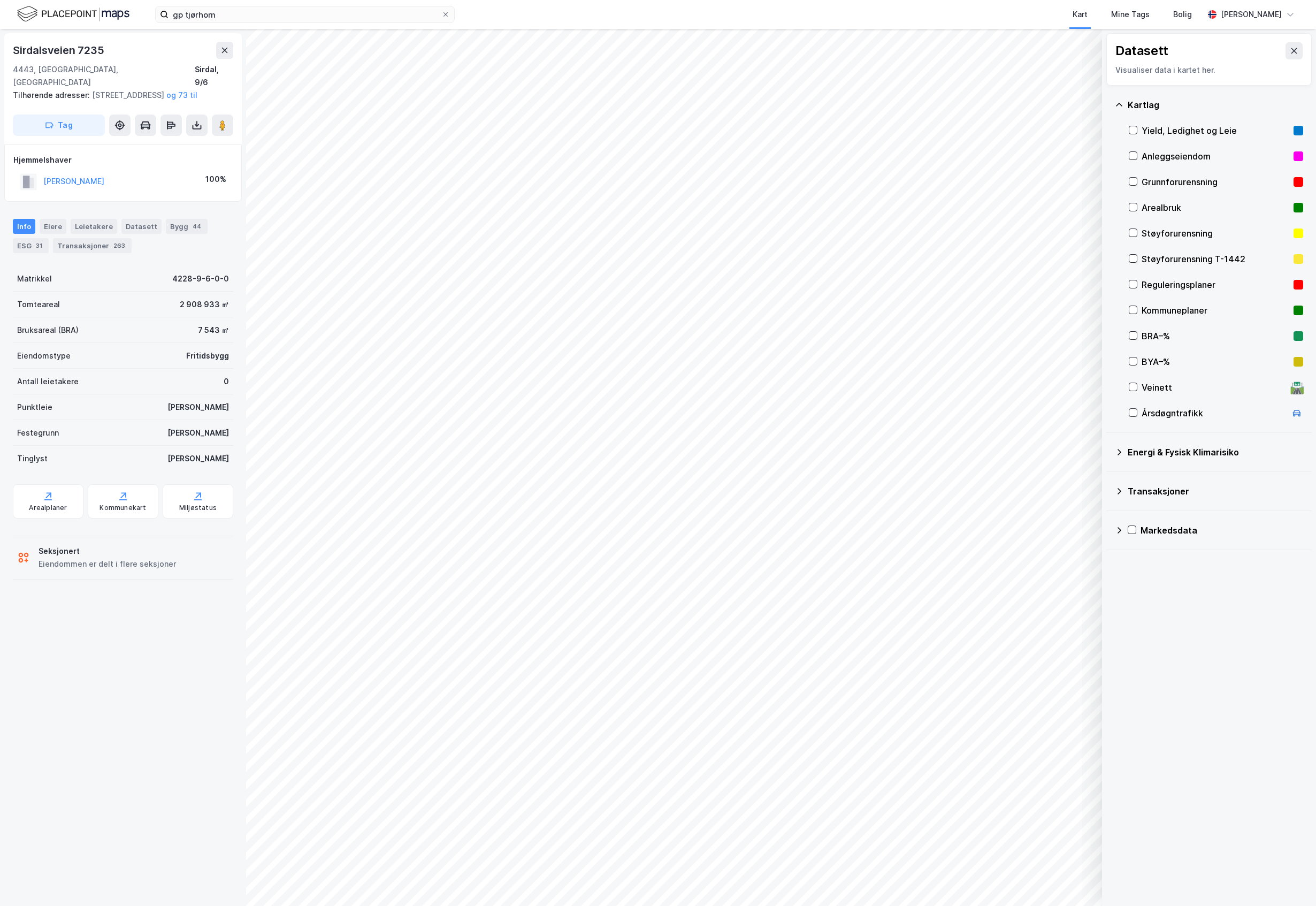
click at [1183, 289] on div "Reguleringsplaner" at bounding box center [1216, 285] width 147 height 13
click at [1182, 286] on div "Reguleringsplaner" at bounding box center [1216, 285] width 147 height 13
click at [226, 48] on icon at bounding box center [225, 50] width 6 height 5
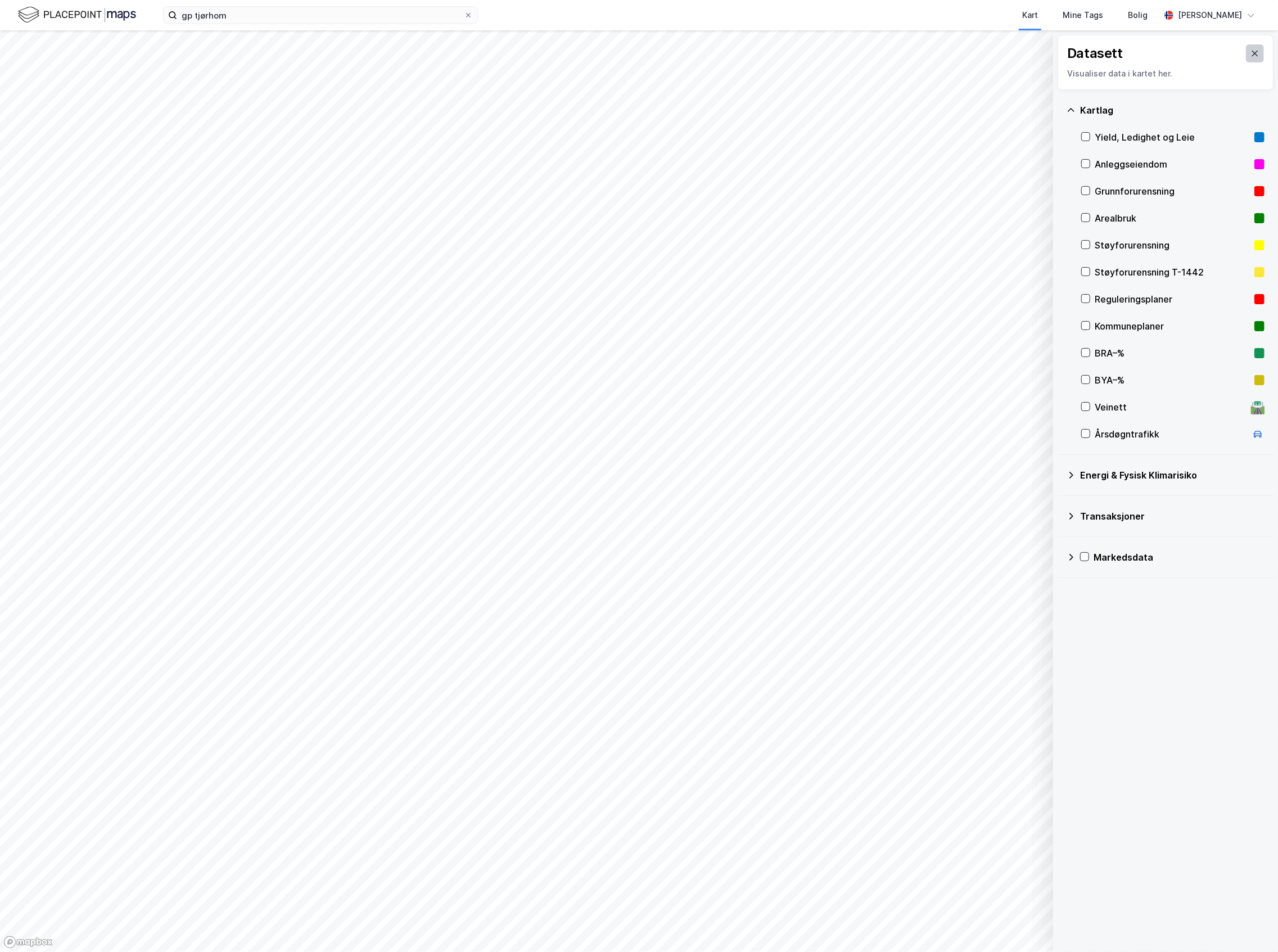
click at [1246, 59] on button at bounding box center [1255, 54] width 18 height 18
